Goal: Navigation & Orientation: Find specific page/section

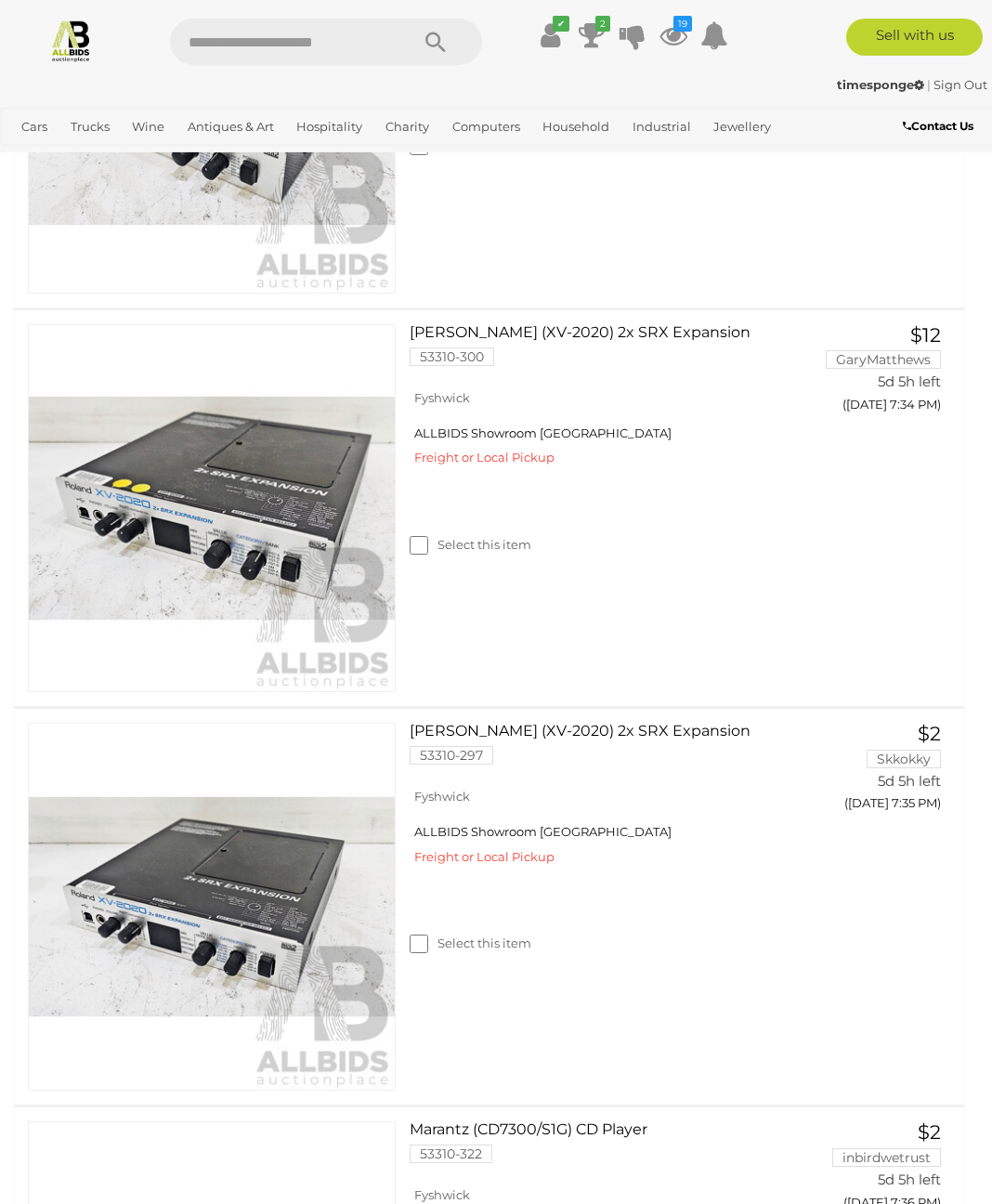
scroll to position [6566, 0]
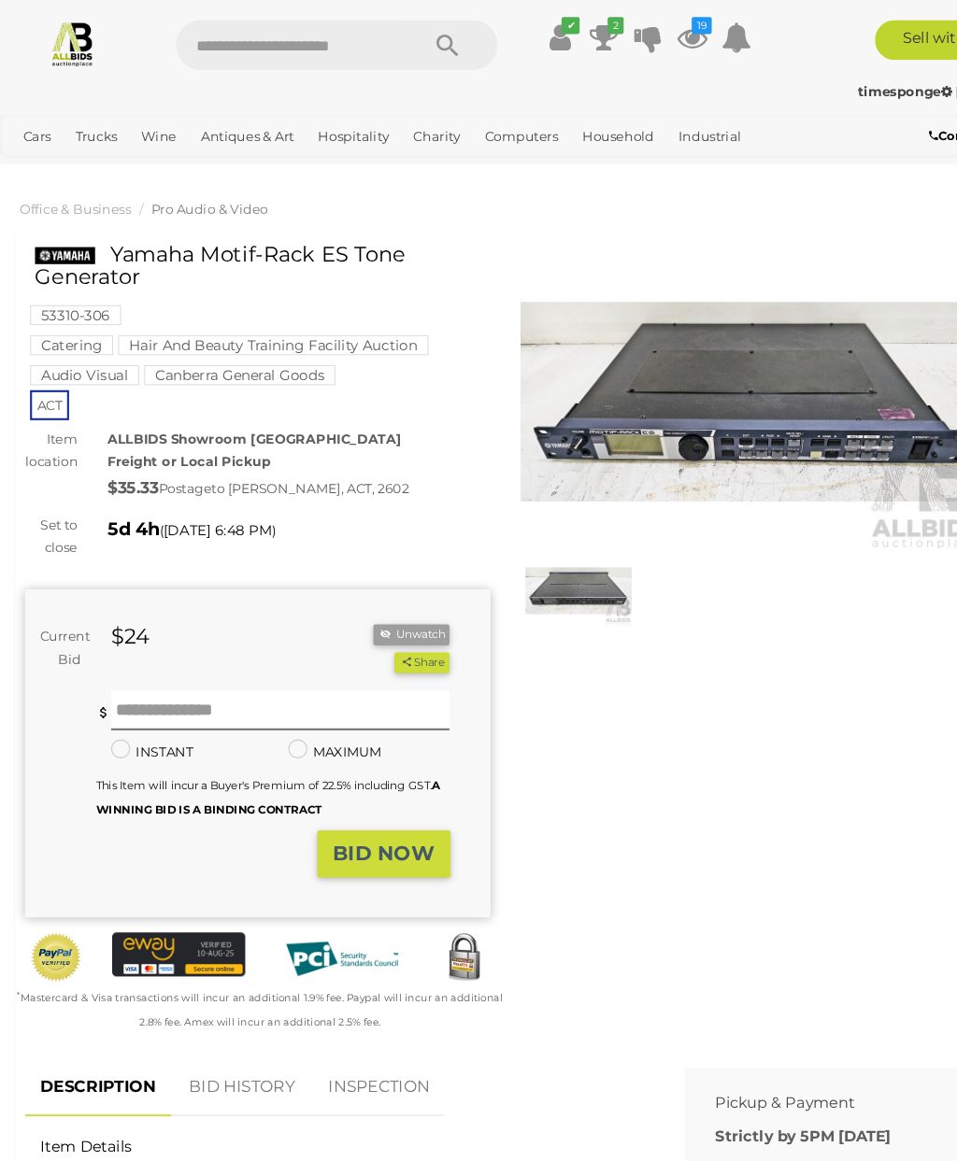
click at [179, 189] on span "Pro Audio & Video" at bounding box center [195, 195] width 109 height 15
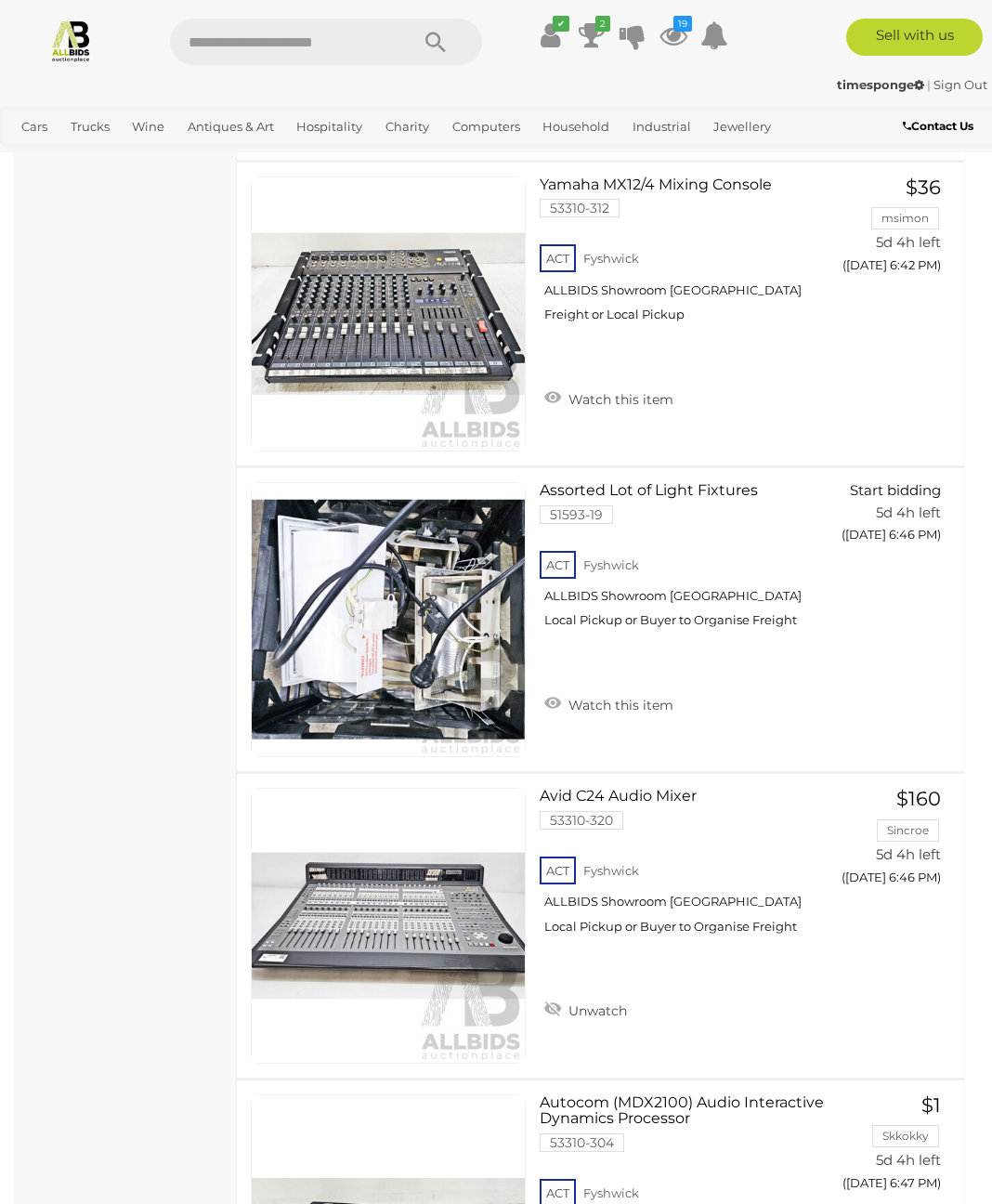
scroll to position [1889, 0]
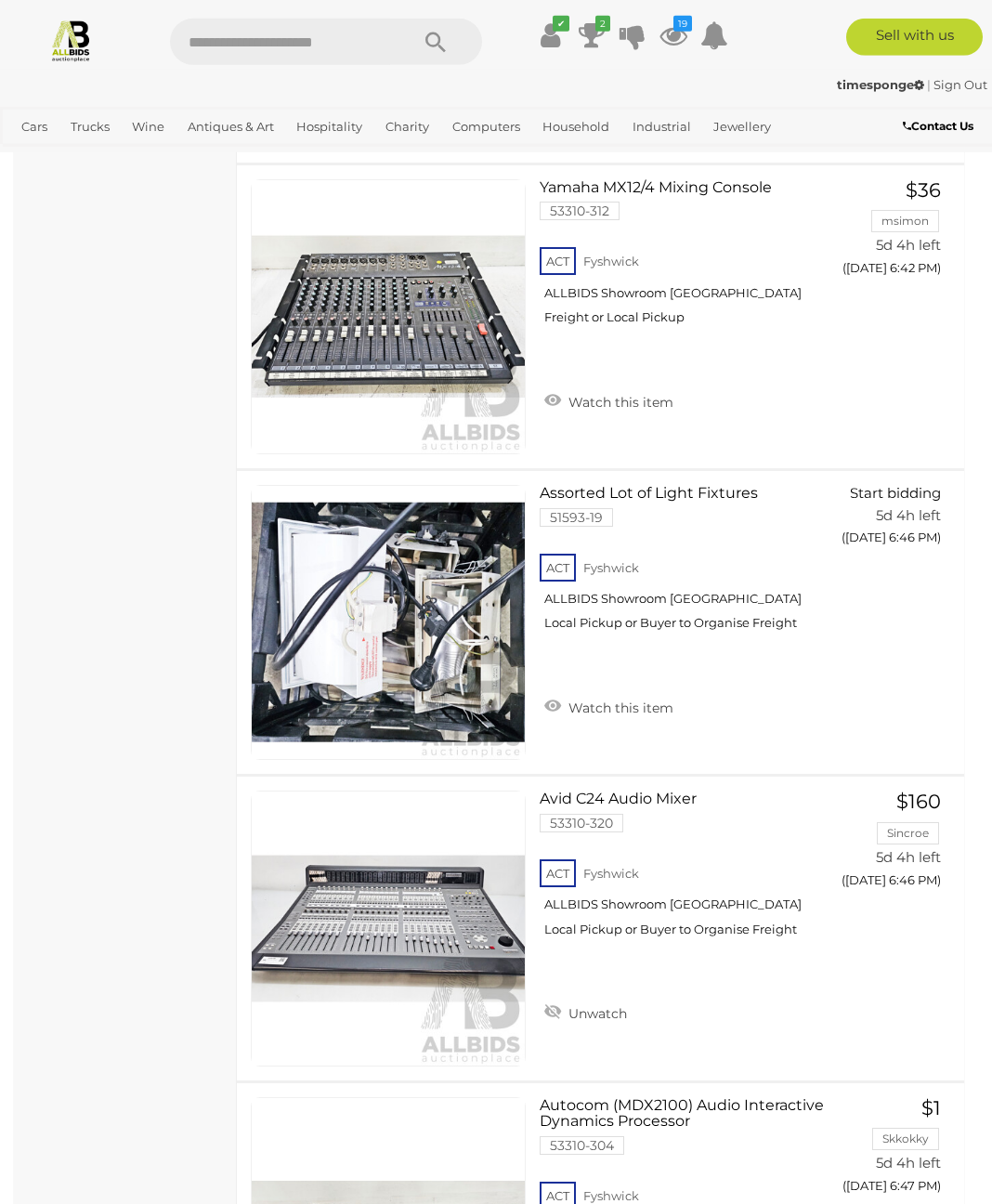
click at [0, 0] on link "Apple" at bounding box center [0, 0] width 0 height 0
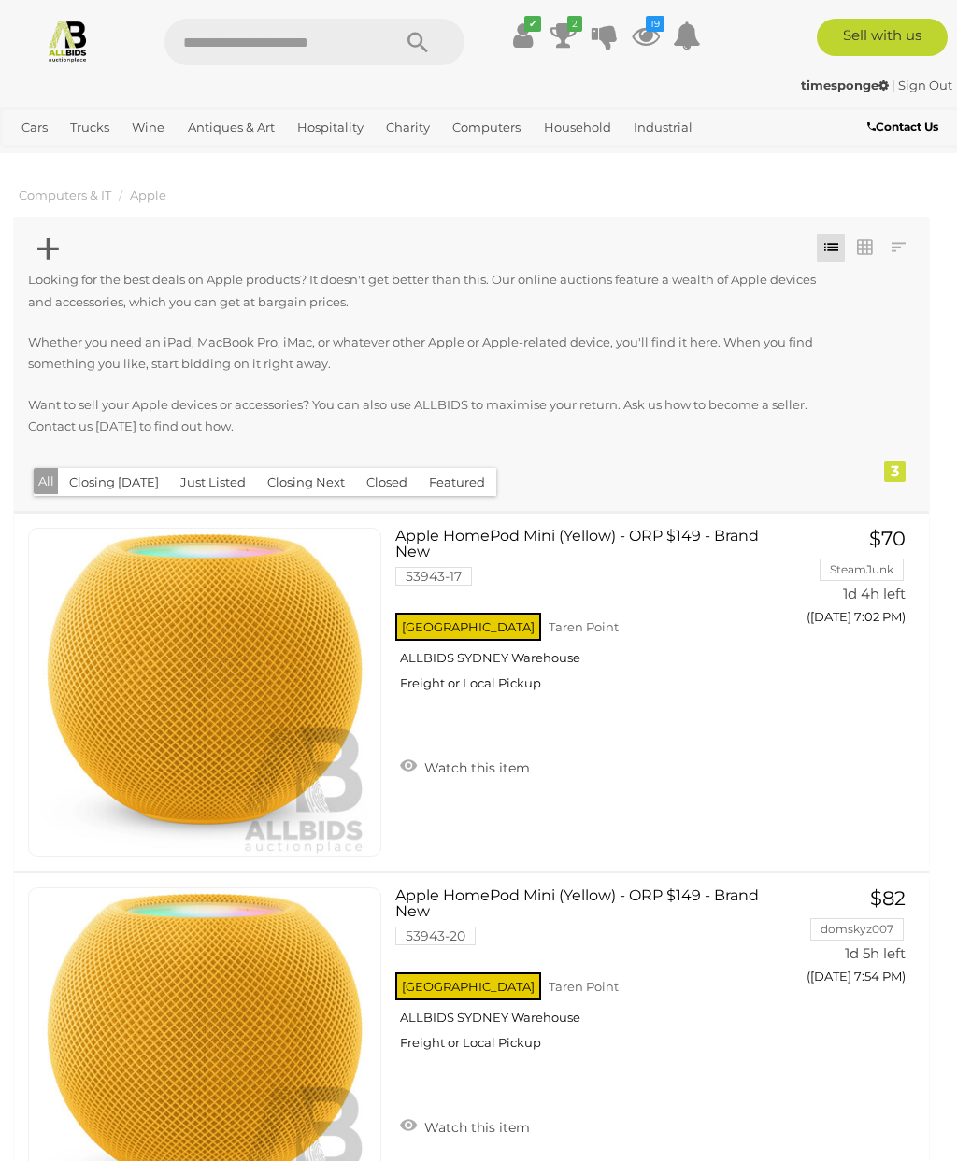
click at [0, 0] on link "Antiques & Vintage" at bounding box center [0, 0] width 0 height 0
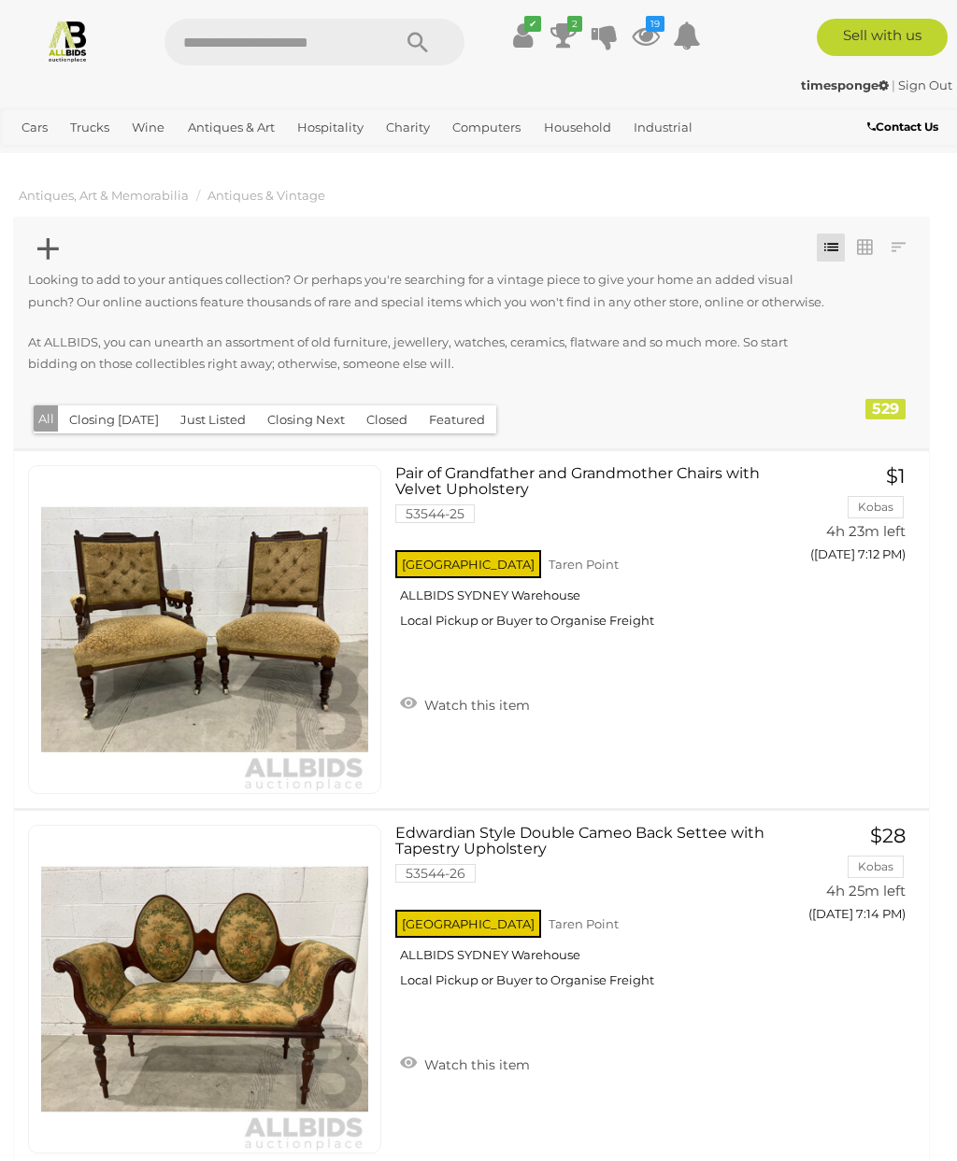
click at [50, 245] on icon at bounding box center [47, 249] width 21 height 36
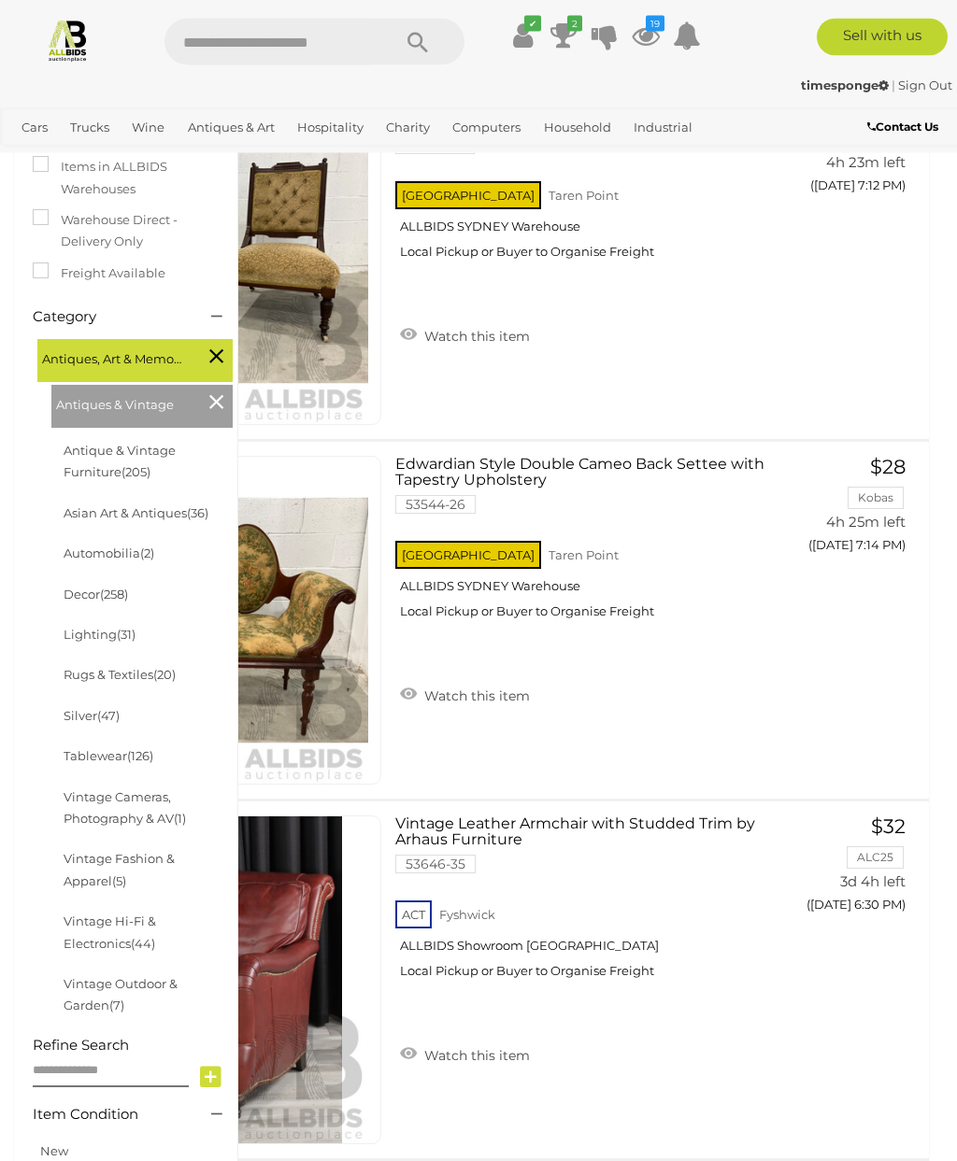
scroll to position [369, 0]
click at [82, 914] on link "Vintage Hi-Fi & Electronics (44)" at bounding box center [110, 932] width 93 height 36
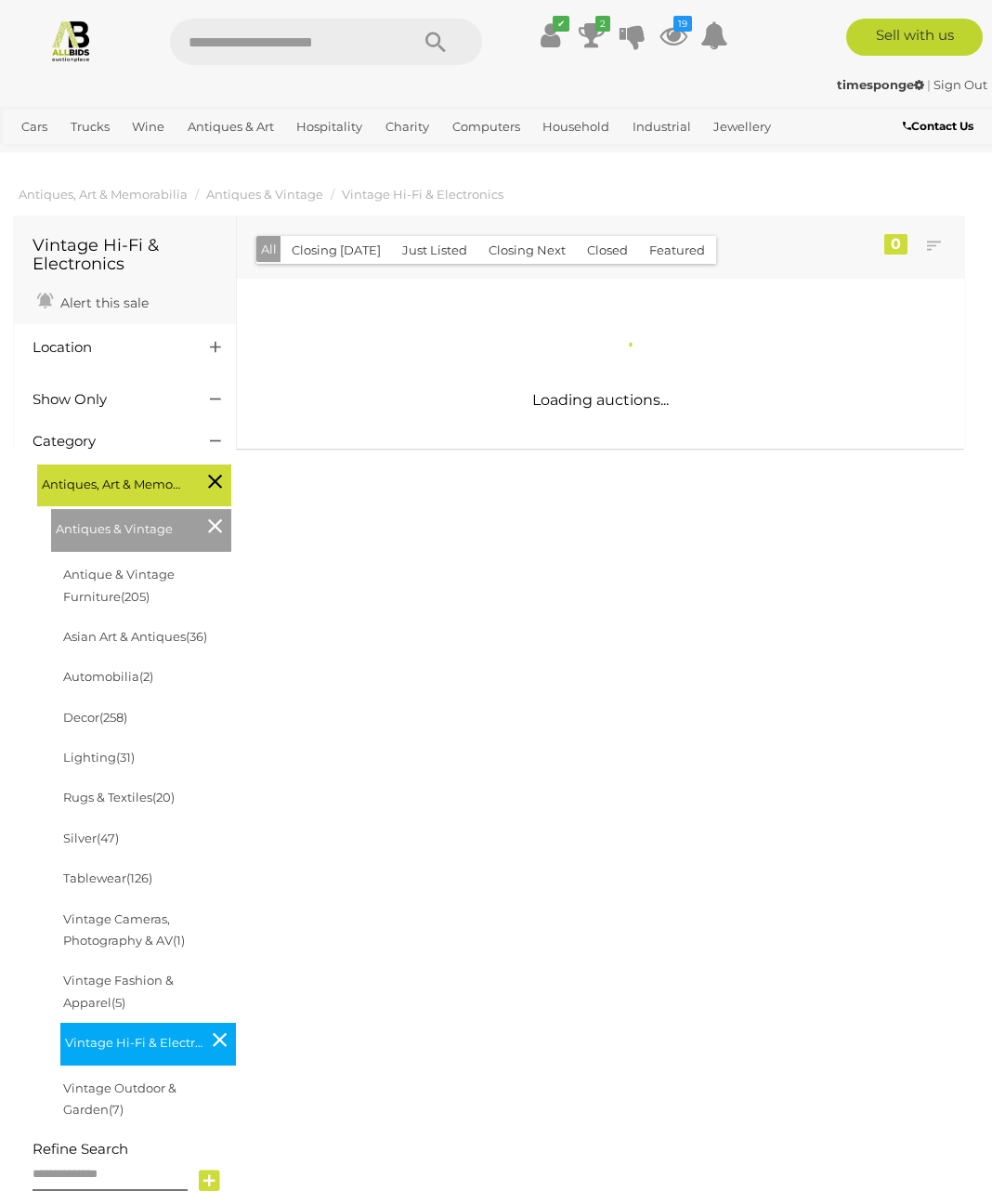
scroll to position [5, 0]
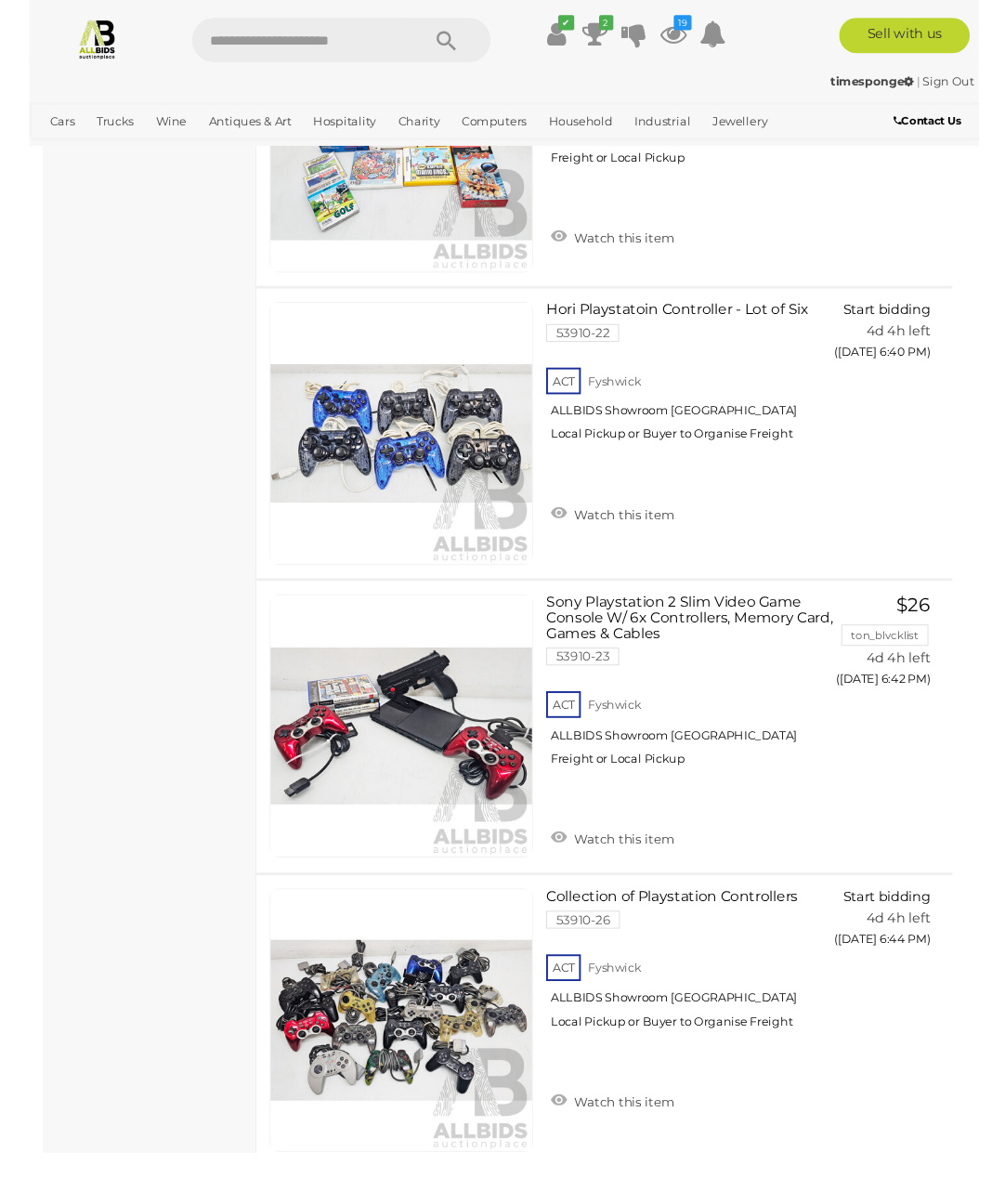
scroll to position [1853, 0]
